Goal: Task Accomplishment & Management: Complete application form

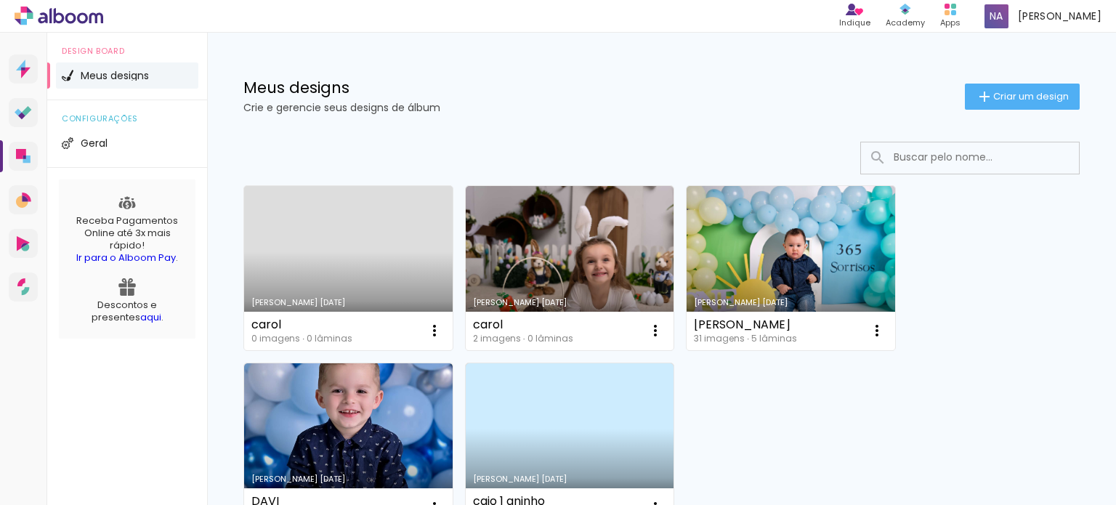
click at [141, 75] on span "Meus designs" at bounding box center [115, 75] width 68 height 10
click at [992, 107] on paper-button "Criar um design" at bounding box center [1022, 97] width 115 height 26
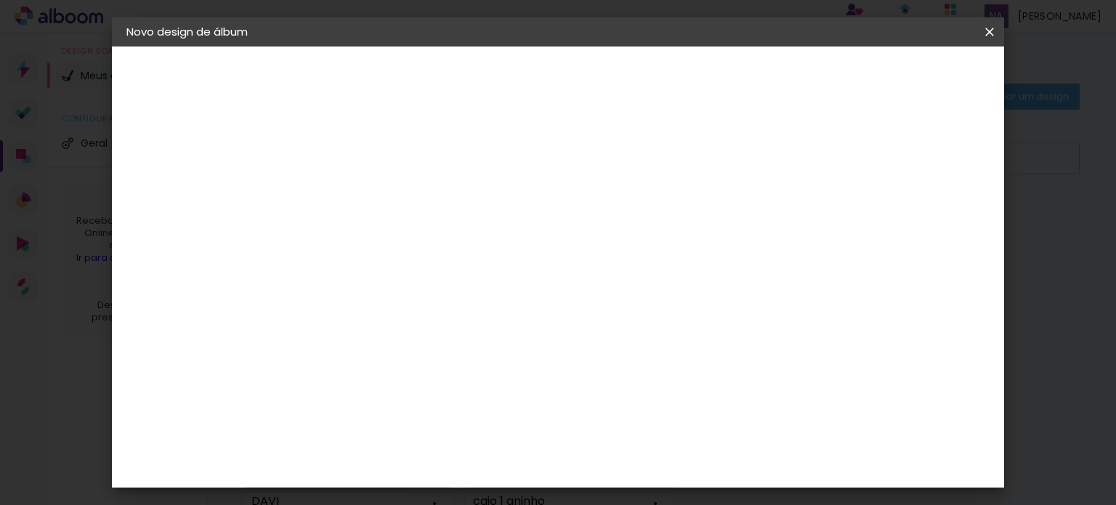
click at [364, 200] on input at bounding box center [364, 195] width 0 height 23
type input "d"
type input "[PERSON_NAME]"
type paper-input "[PERSON_NAME]"
click at [0, 0] on slot "Avançar" at bounding box center [0, 0] width 0 height 0
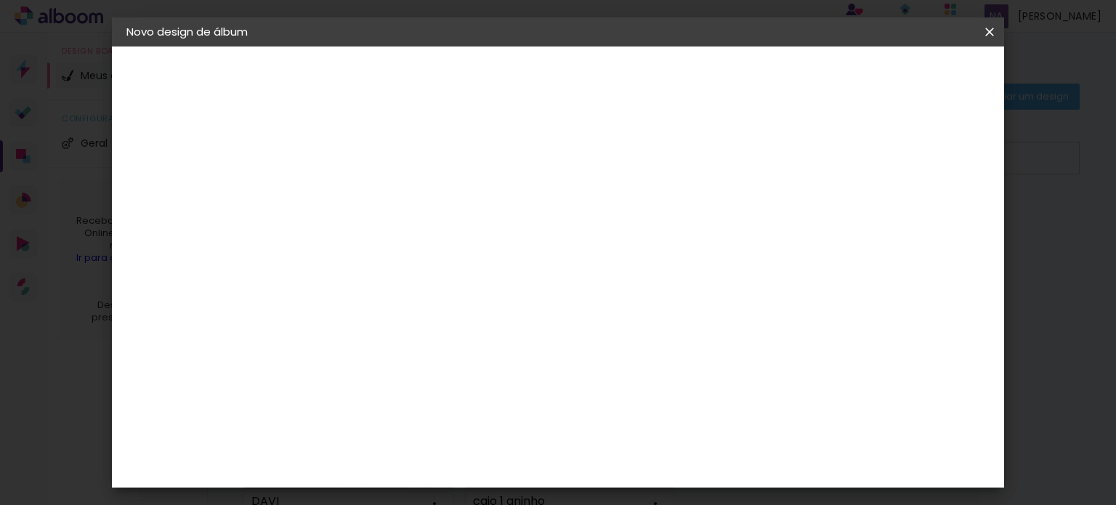
click at [463, 229] on input "[GEOGRAPHIC_DATA]" at bounding box center [395, 232] width 135 height 18
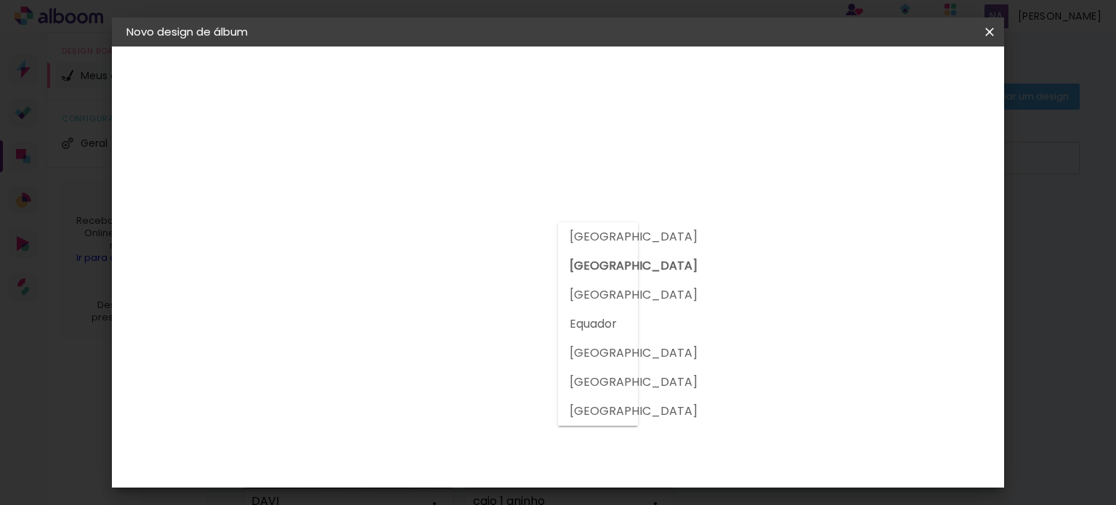
click at [225, 179] on iron-pages "Fornecedor Escolhendo fornecedor..." at bounding box center [205, 179] width 159 height 29
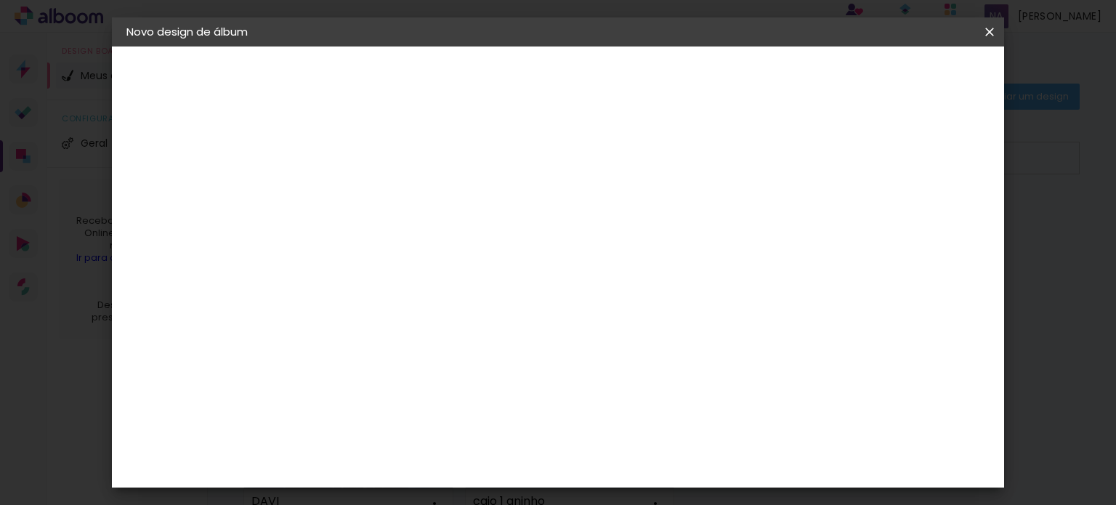
drag, startPoint x: 183, startPoint y: 184, endPoint x: 137, endPoint y: 185, distance: 46.5
click at [137, 185] on iron-pages "Fornecedor Escolhendo fornecedor..." at bounding box center [205, 179] width 159 height 29
drag, startPoint x: 137, startPoint y: 185, endPoint x: 156, endPoint y: 211, distance: 33.3
click at [156, 211] on div "2. Especificações Fornecedor Escolhendo fornecedor... Modelo Escolhendo modelo.…" at bounding box center [205, 183] width 159 height 86
drag, startPoint x: 148, startPoint y: 169, endPoint x: 421, endPoint y: 238, distance: 281.6
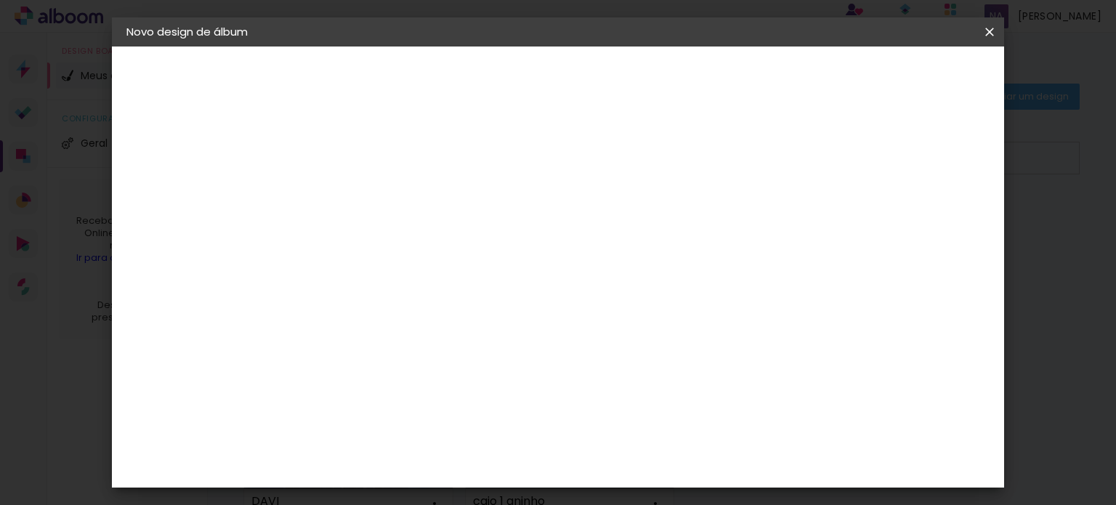
click at [421, 47] on quentale-album-spec "Iniciar design Iniciar design" at bounding box center [558, 47] width 893 height 0
click at [463, 236] on input "[GEOGRAPHIC_DATA]" at bounding box center [395, 232] width 135 height 18
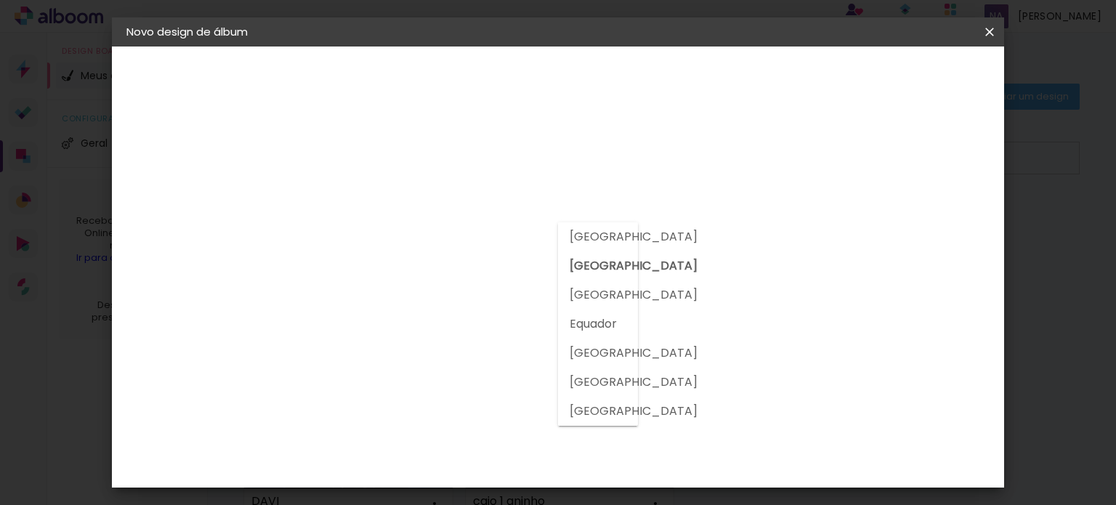
click at [450, 275] on input at bounding box center [401, 276] width 147 height 18
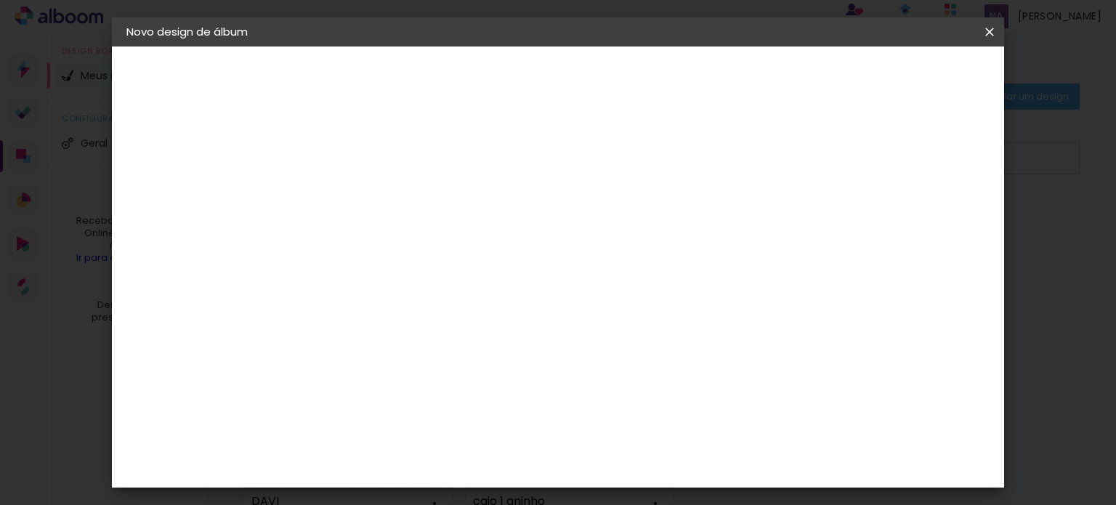
drag, startPoint x: 477, startPoint y: 248, endPoint x: 511, endPoint y: 237, distance: 35.9
click at [480, 237] on paper-input-container "País de atuação Brasil" at bounding box center [401, 233] width 157 height 33
click at [464, 267] on input at bounding box center [401, 276] width 147 height 18
type input "FOT"
type paper-input "FOT"
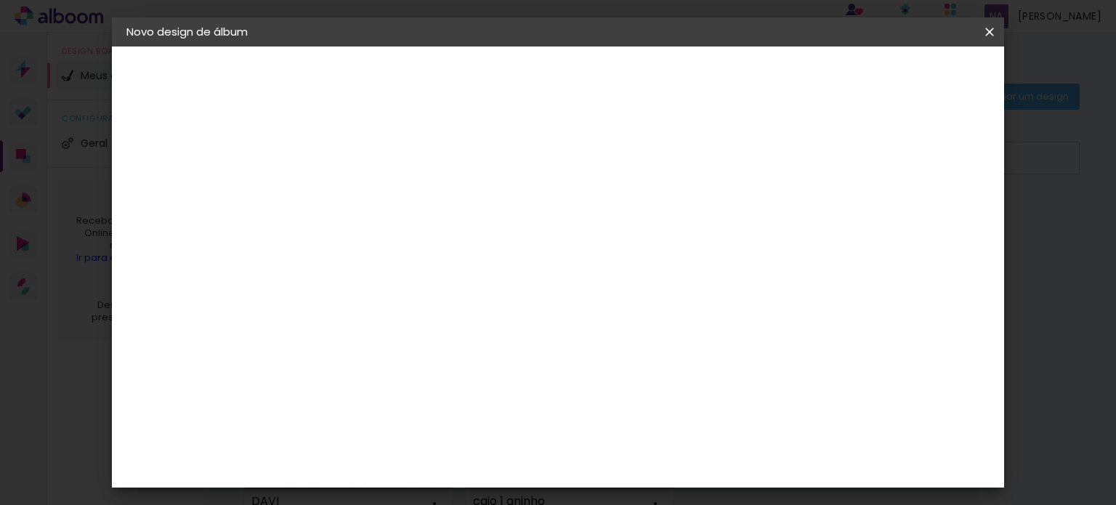
scroll to position [421, 0]
click at [390, 212] on div "Grupo Foto Sul" at bounding box center [372, 229] width 36 height 35
click at [0, 0] on slot "Avançar" at bounding box center [0, 0] width 0 height 0
click at [564, 285] on span "15.2 × 40.6 cm" at bounding box center [540, 293] width 48 height 39
click at [0, 0] on slot "Avançar" at bounding box center [0, 0] width 0 height 0
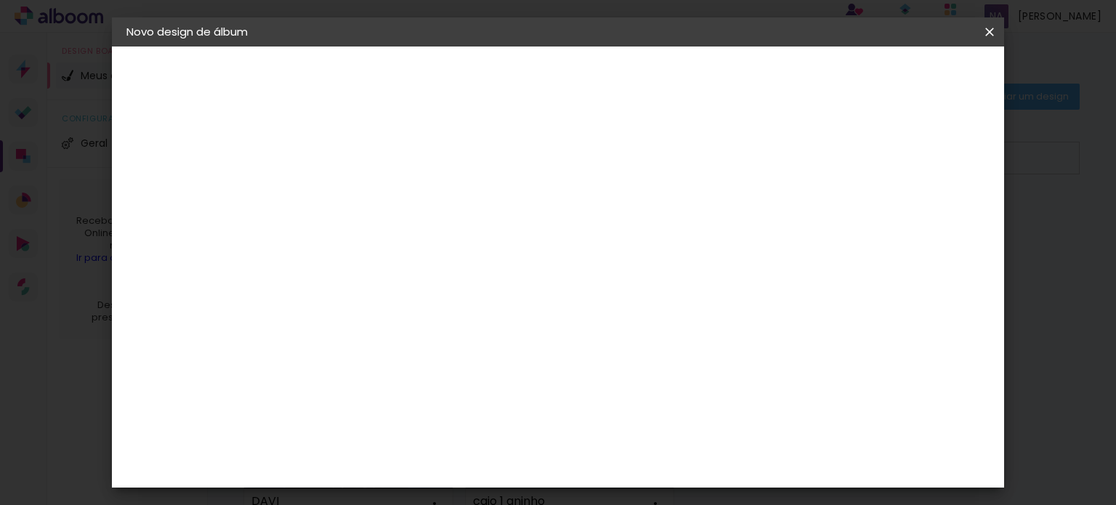
click at [817, 158] on div at bounding box center [810, 156] width 13 height 13
type paper-checkbox "on"
click at [899, 77] on span "Iniciar design" at bounding box center [866, 77] width 66 height 10
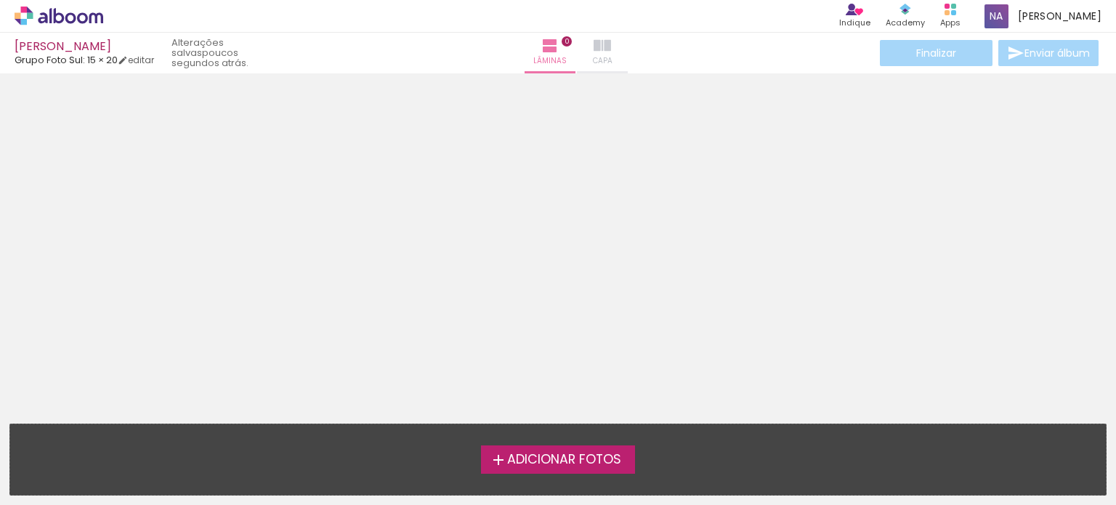
click at [594, 44] on iron-icon at bounding box center [602, 45] width 17 height 17
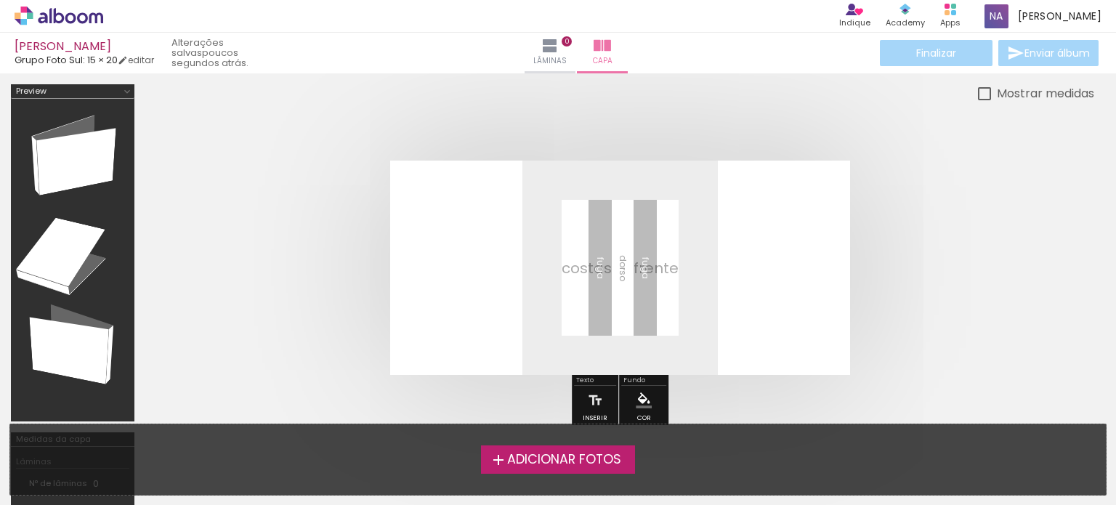
click at [537, 467] on span "Adicionar Fotos" at bounding box center [564, 459] width 114 height 13
click at [0, 0] on input "file" at bounding box center [0, 0] width 0 height 0
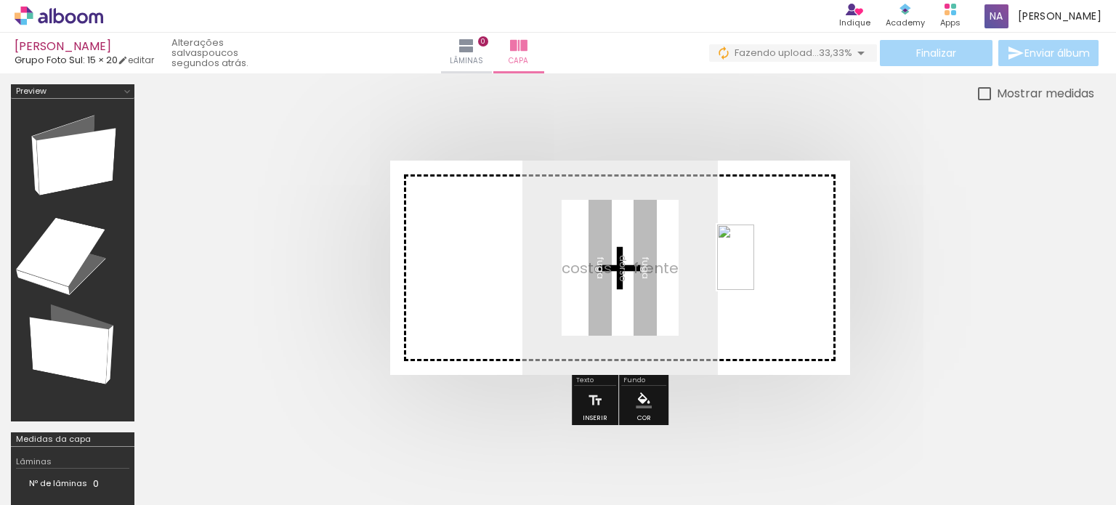
drag, startPoint x: 235, startPoint y: 450, endPoint x: 758, endPoint y: 269, distance: 552.9
click at [758, 269] on quentale-workspace at bounding box center [558, 252] width 1116 height 505
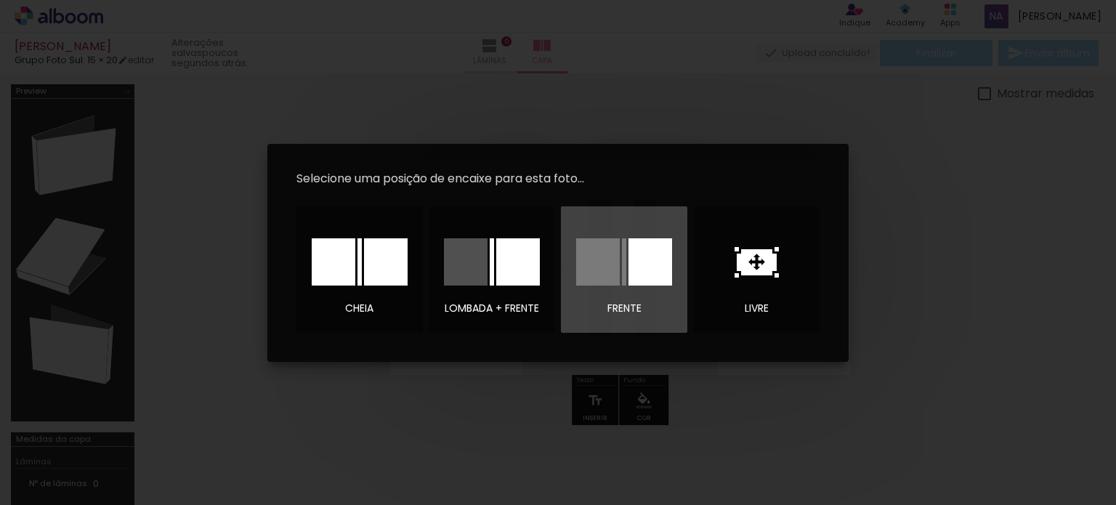
click at [622, 256] on div at bounding box center [624, 261] width 4 height 47
